Goal: Book appointment/travel/reservation

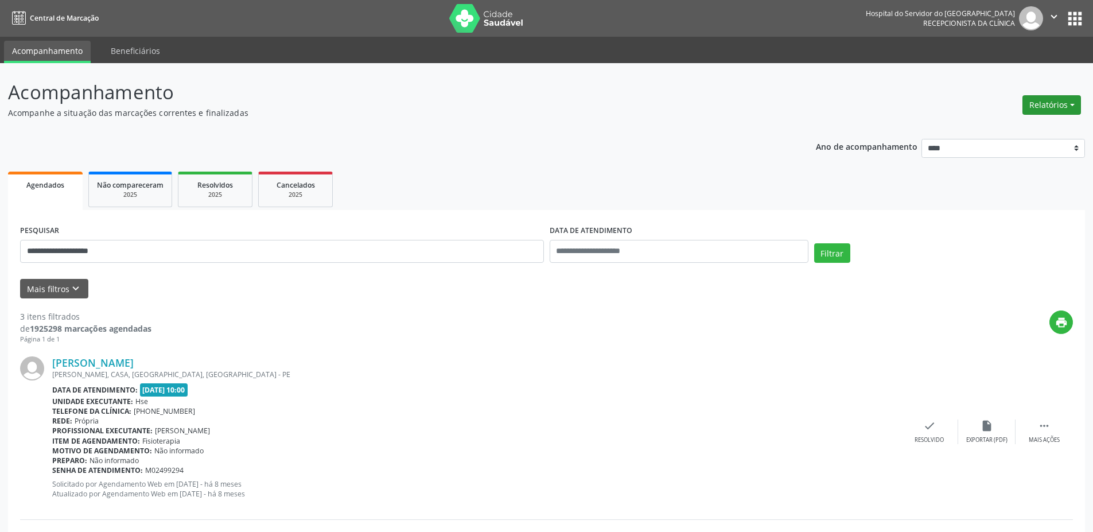
click at [1036, 108] on button "Relatórios" at bounding box center [1052, 105] width 59 height 20
click at [1012, 131] on link "Agendamentos" at bounding box center [1020, 130] width 123 height 16
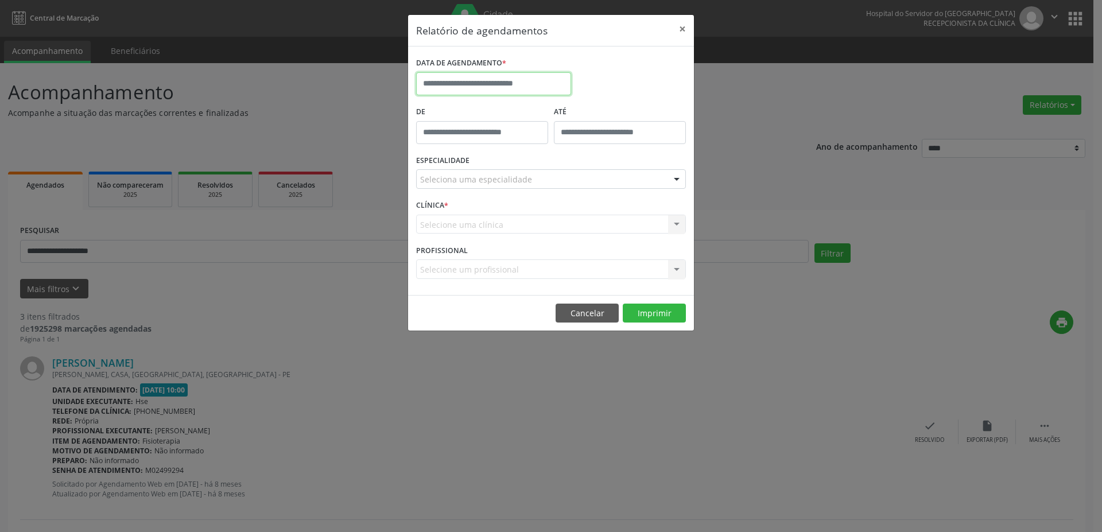
click at [461, 93] on body "**********" at bounding box center [551, 266] width 1102 height 532
click at [448, 146] on span "1" at bounding box center [454, 144] width 22 height 22
type input "**********"
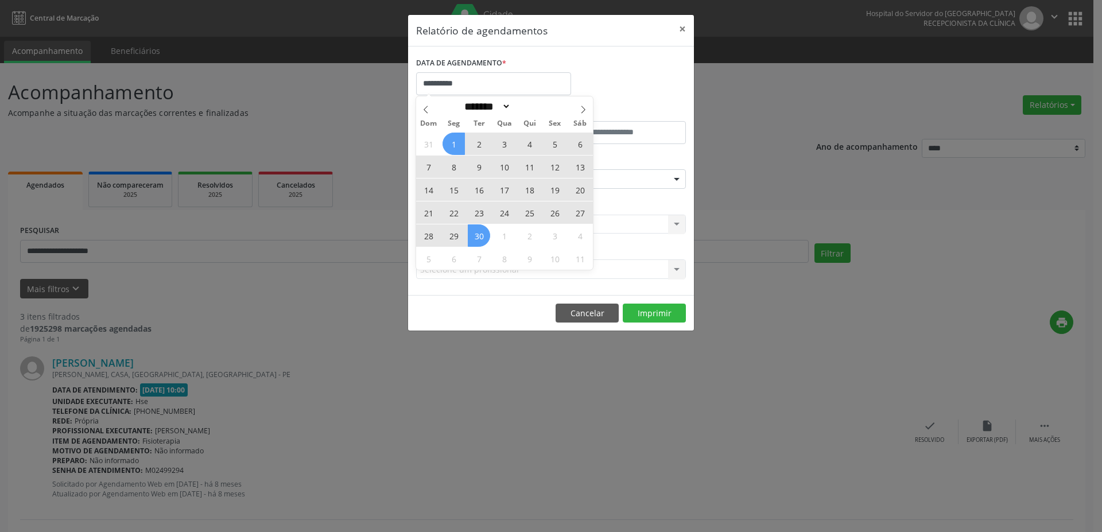
click at [486, 235] on span "30" at bounding box center [479, 235] width 22 height 22
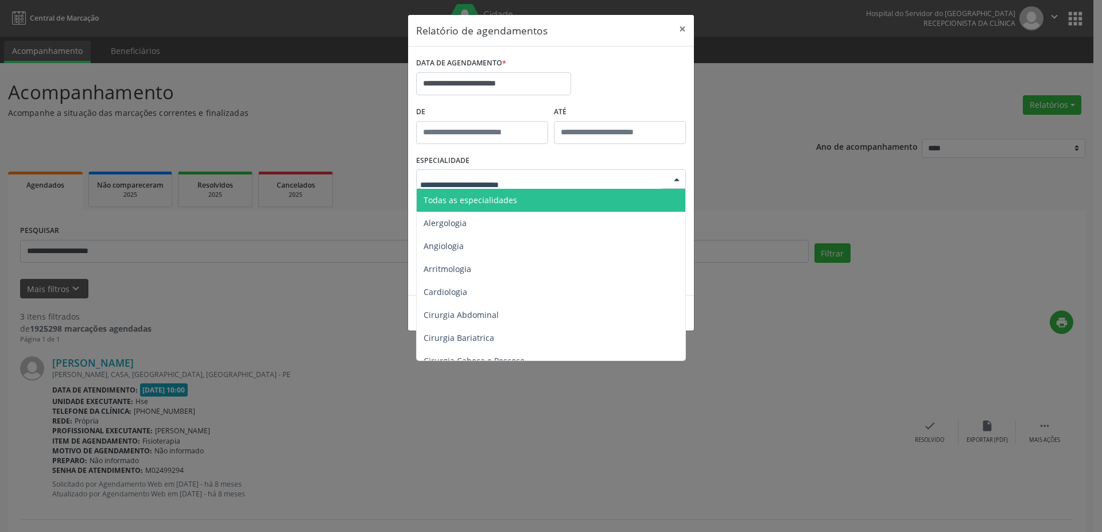
click at [592, 179] on div at bounding box center [551, 179] width 270 height 20
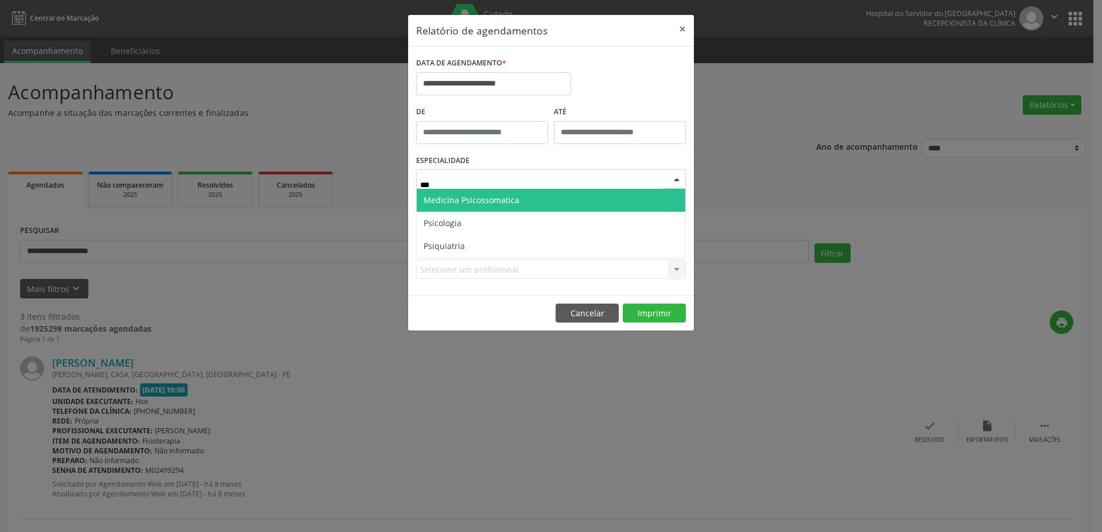
type input "****"
click at [553, 201] on span "Psiquiatria" at bounding box center [551, 200] width 269 height 23
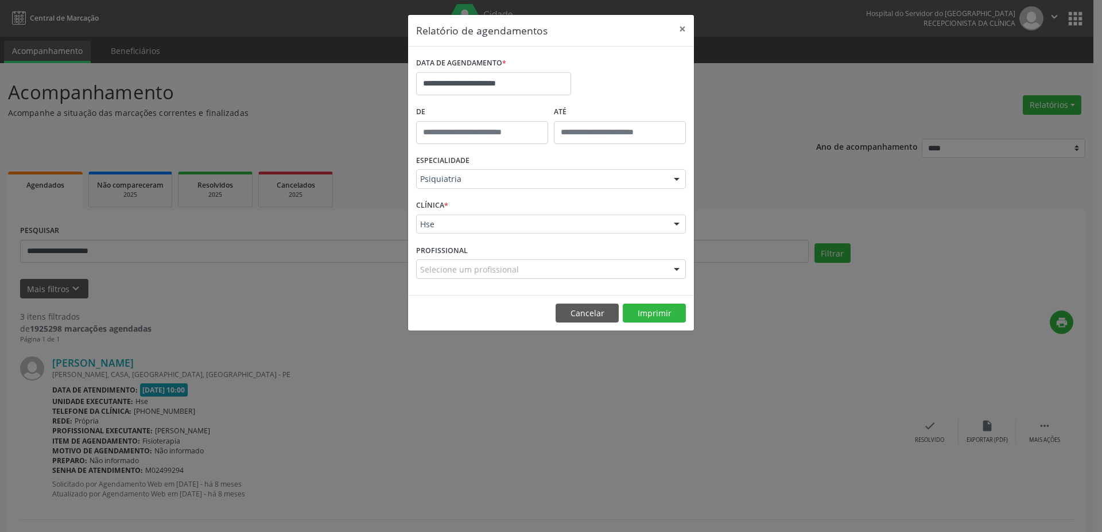
click at [573, 271] on div "Selecione um profissional" at bounding box center [551, 269] width 270 height 20
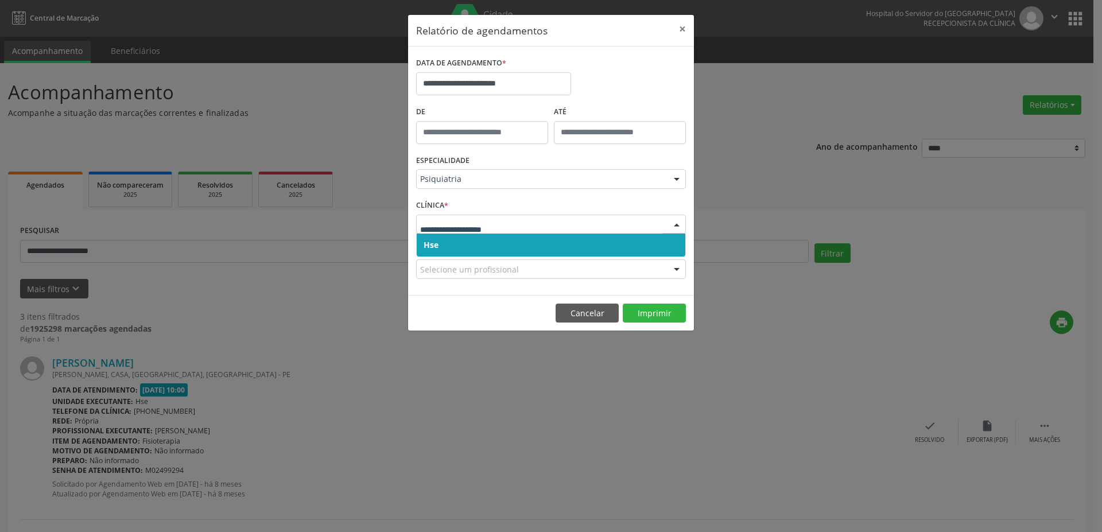
click at [490, 247] on span "Hse" at bounding box center [551, 245] width 269 height 23
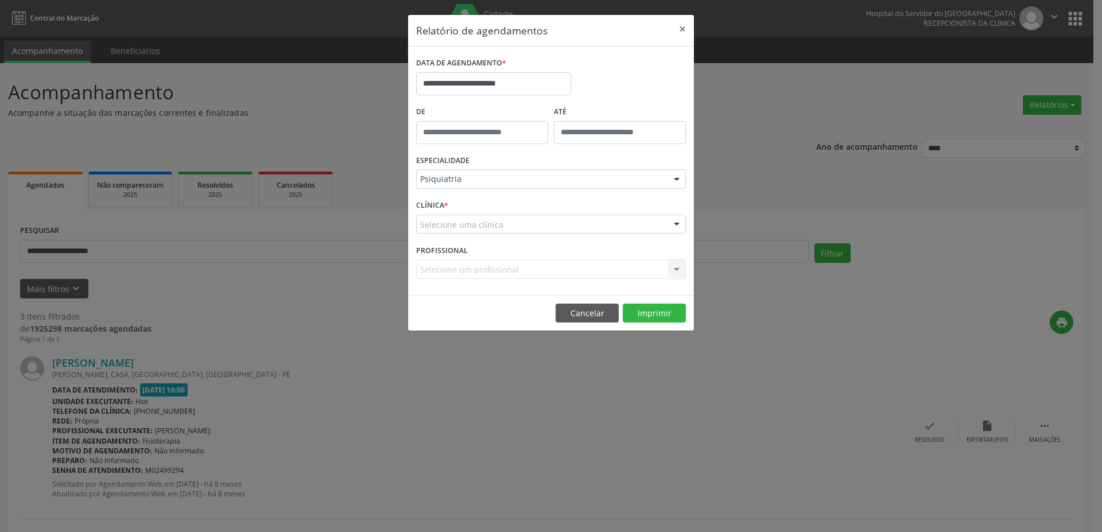
drag, startPoint x: 502, startPoint y: 218, endPoint x: 496, endPoint y: 237, distance: 19.8
click at [503, 221] on div "Selecione uma clínica" at bounding box center [551, 225] width 270 height 20
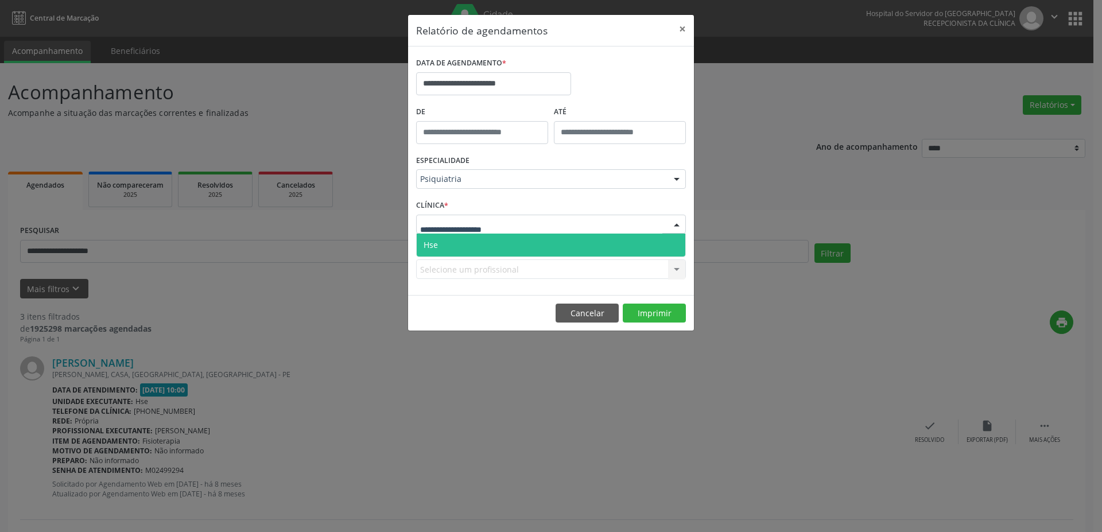
click at [496, 239] on span "Hse" at bounding box center [551, 245] width 269 height 23
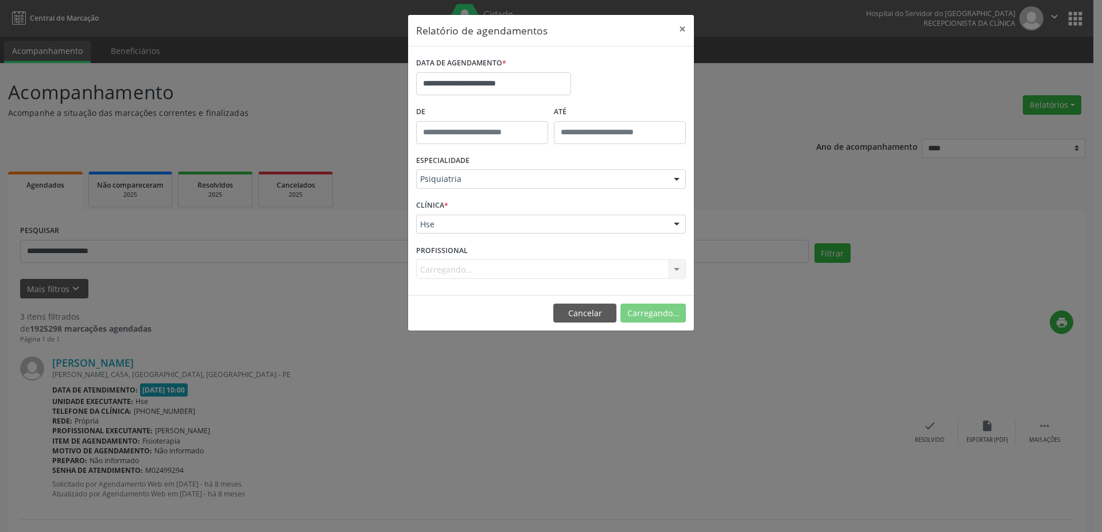
click at [496, 268] on div "Carregando... Nenhum resultado encontrado para: " " Não há nenhuma opção para s…" at bounding box center [551, 269] width 270 height 20
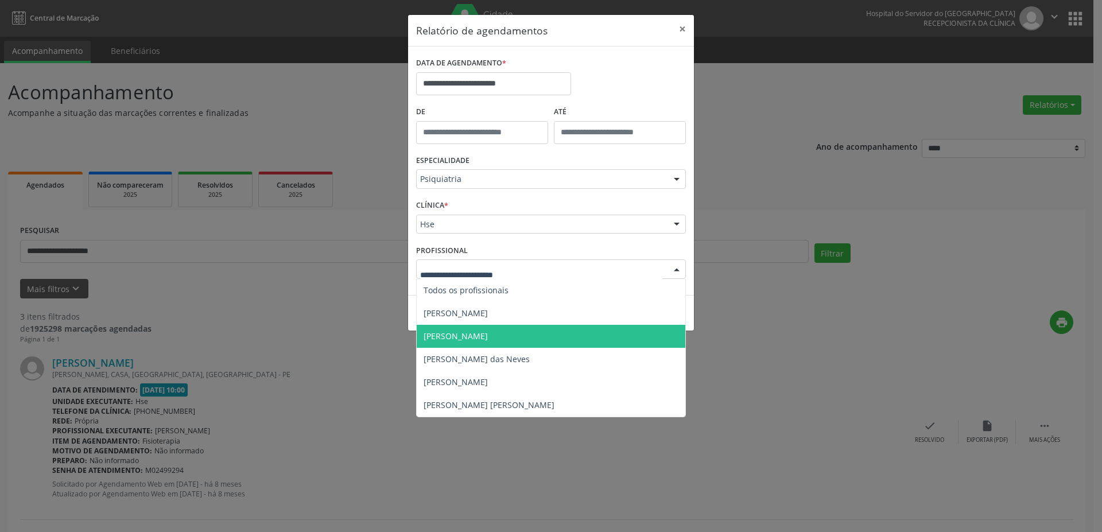
click at [497, 343] on span "[PERSON_NAME]" at bounding box center [551, 336] width 269 height 23
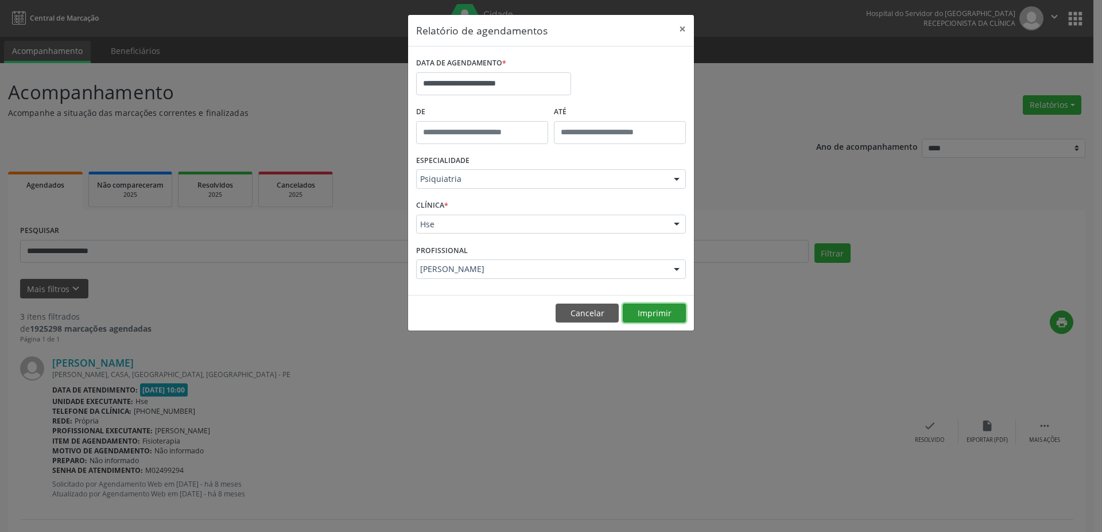
click at [656, 304] on button "Imprimir" at bounding box center [654, 314] width 63 height 20
click at [679, 29] on button "×" at bounding box center [682, 29] width 23 height 28
